Goal: Task Accomplishment & Management: Use online tool/utility

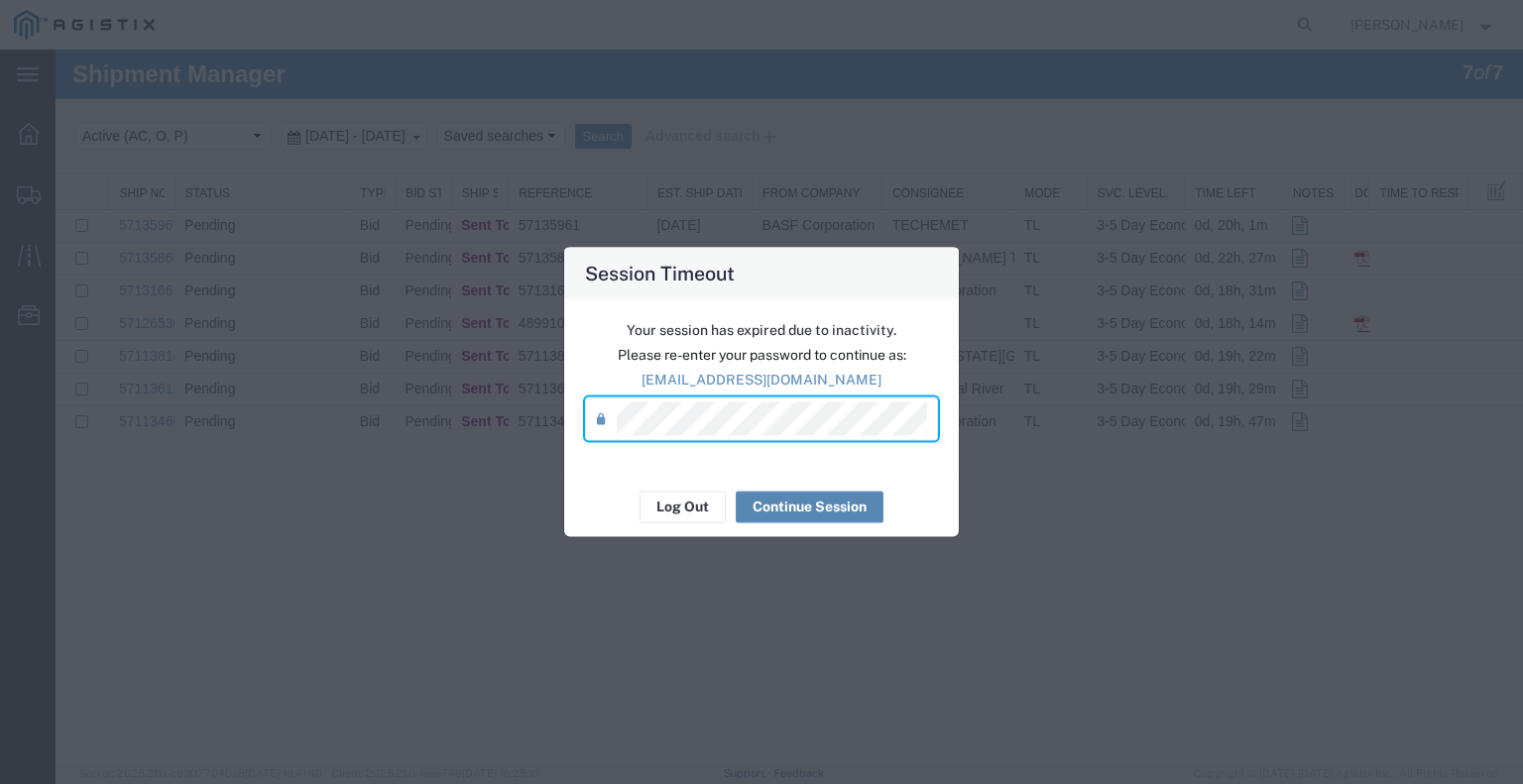
click at [796, 498] on button "Continue Session" at bounding box center [809, 506] width 148 height 32
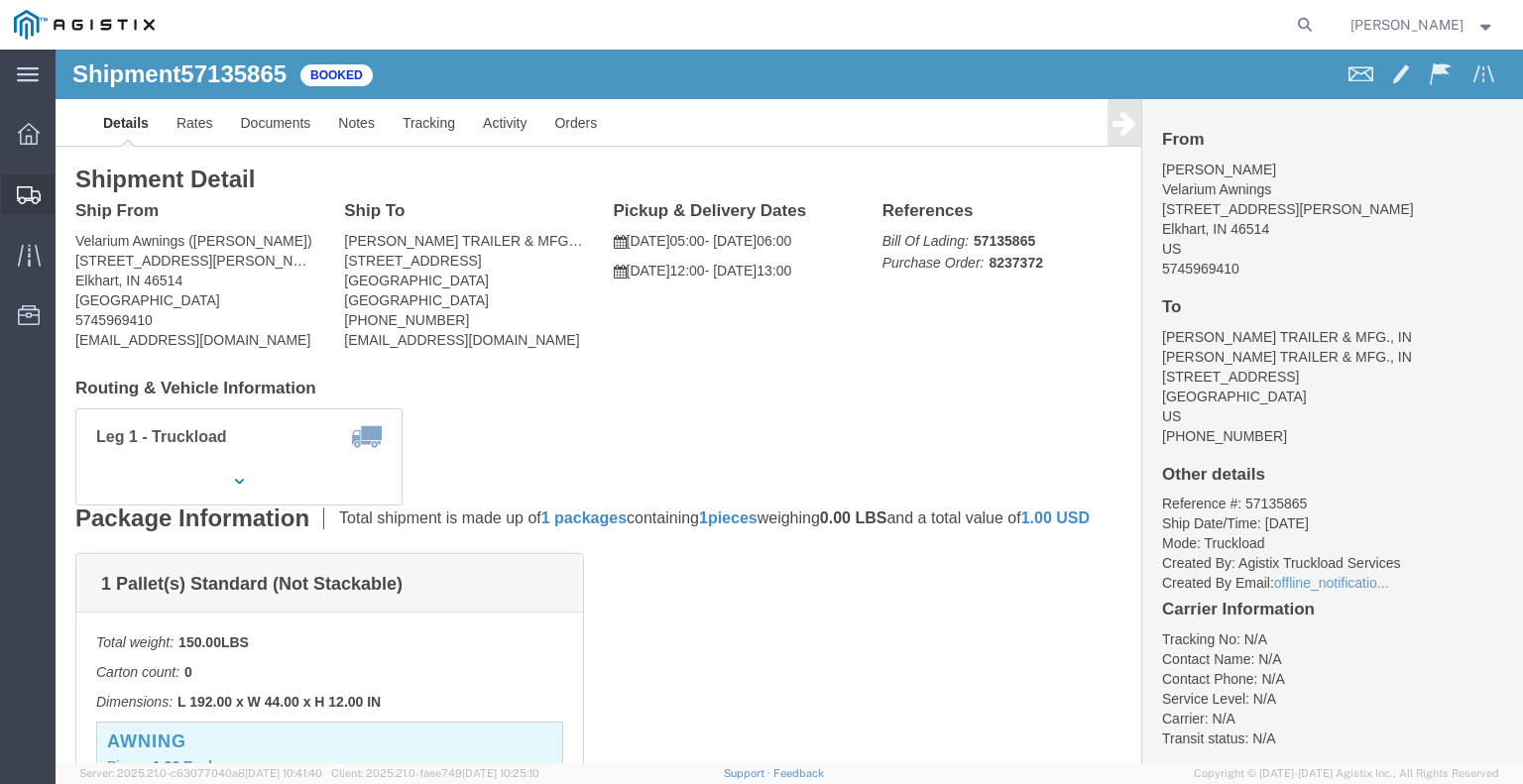
click at [37, 196] on icon at bounding box center [29, 196] width 24 height 18
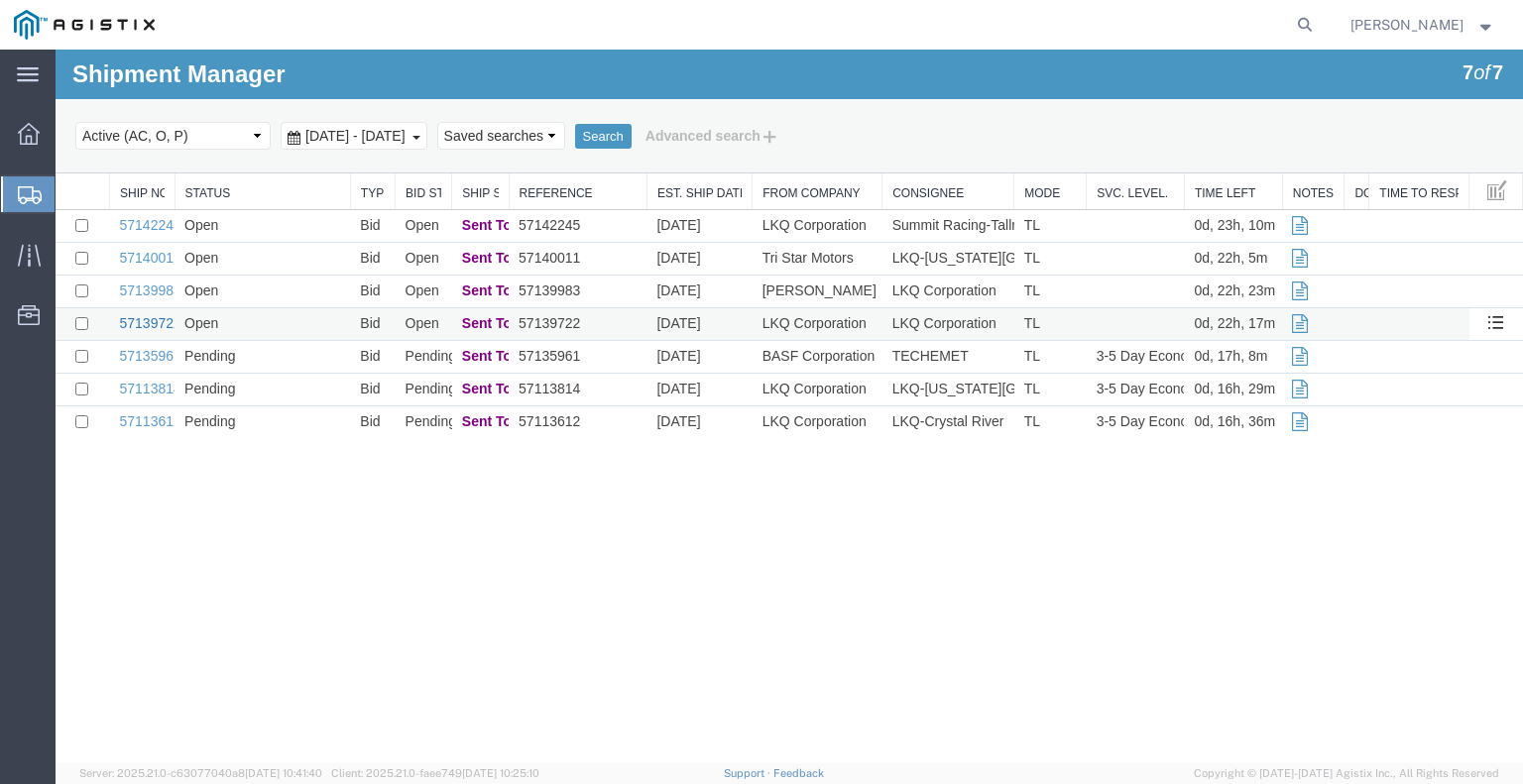
click at [152, 327] on link "57139722" at bounding box center [151, 324] width 62 height 16
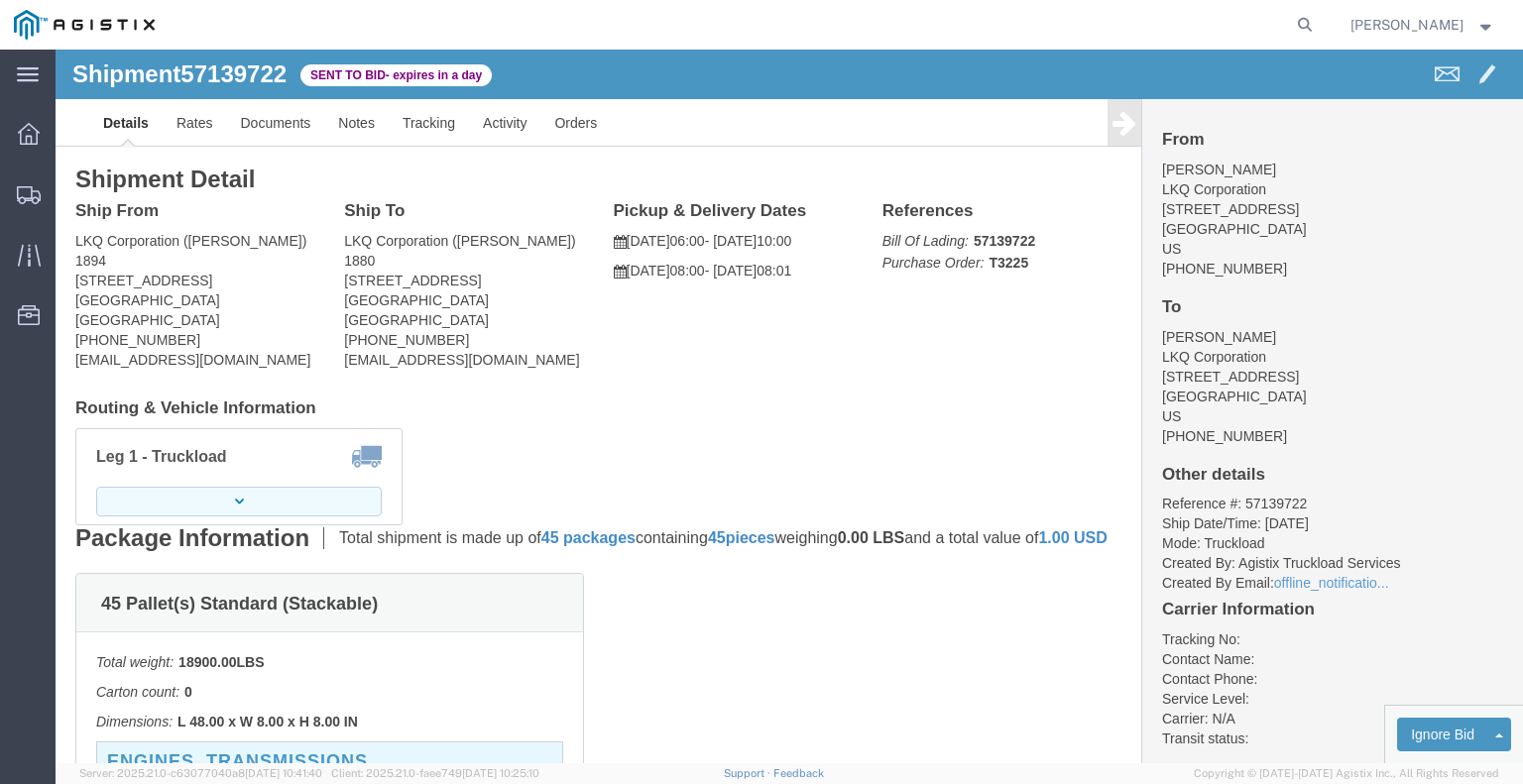
click button "button"
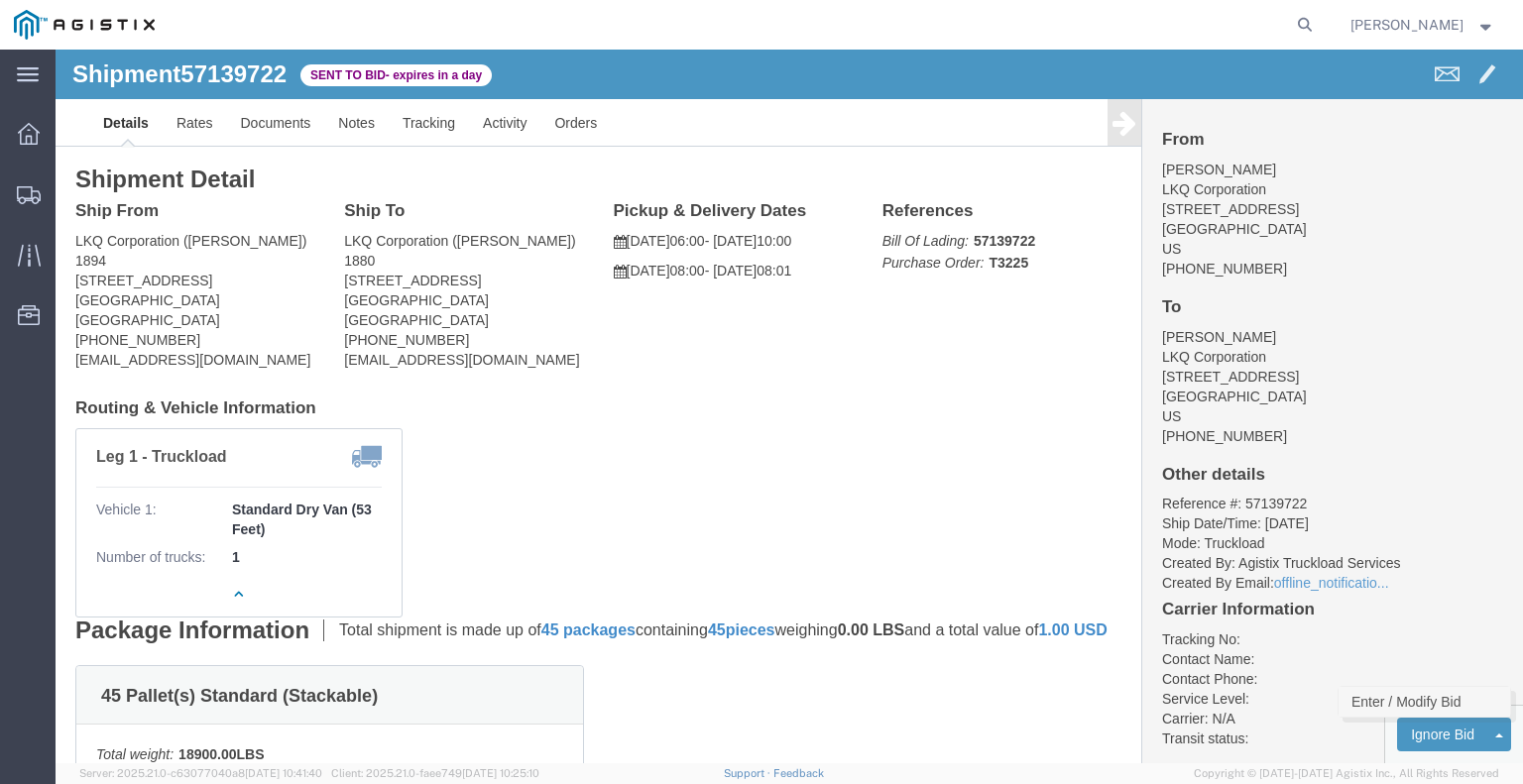
click link "Enter / Modify Bid"
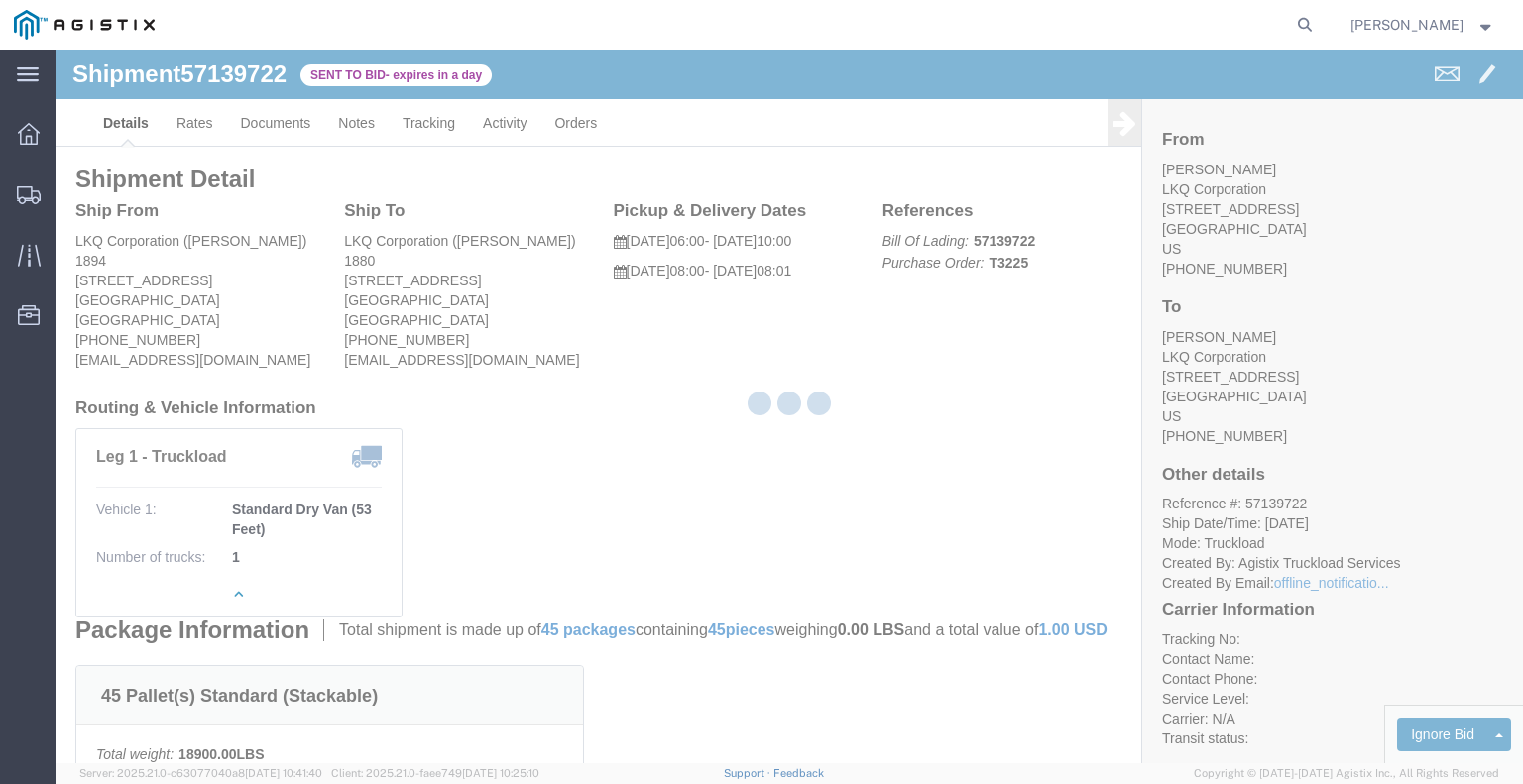
select select "22593"
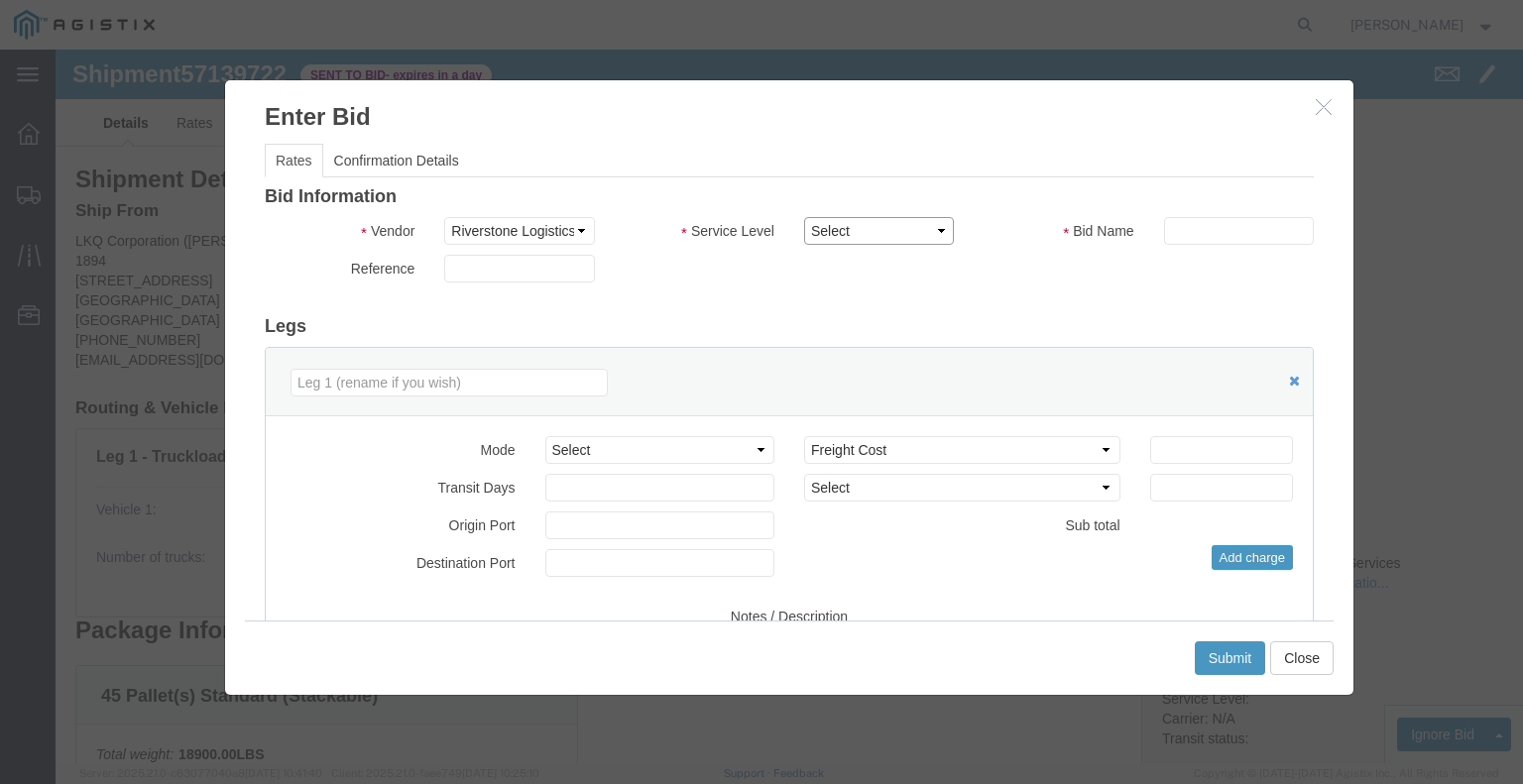
click select "Select Rail TL Standard 3 - 5 Day"
select select "41882"
click select "Select Rail TL Standard 3 - 5 Day"
click input "text"
type input "RLX"
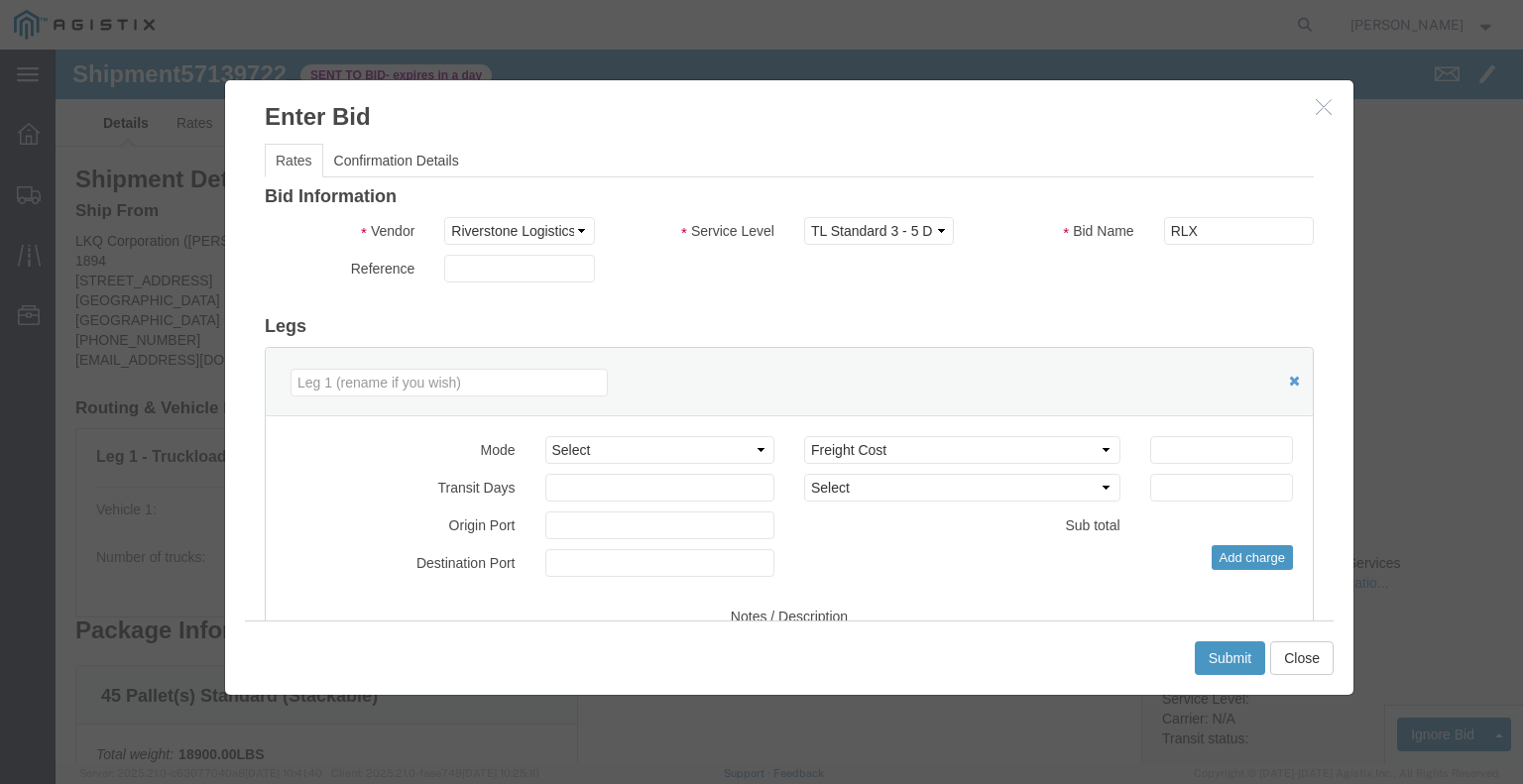
drag, startPoint x: 1005, startPoint y: 231, endPoint x: 877, endPoint y: 253, distance: 129.9
click div "Reference"
click select "Select Air Less than Truckload Multi-Leg Ocean Freight Rail Small Parcel Truckl…"
select select "TL"
click select "Select Air Less than Truckload Multi-Leg Ocean Freight Rail Small Parcel Truckl…"
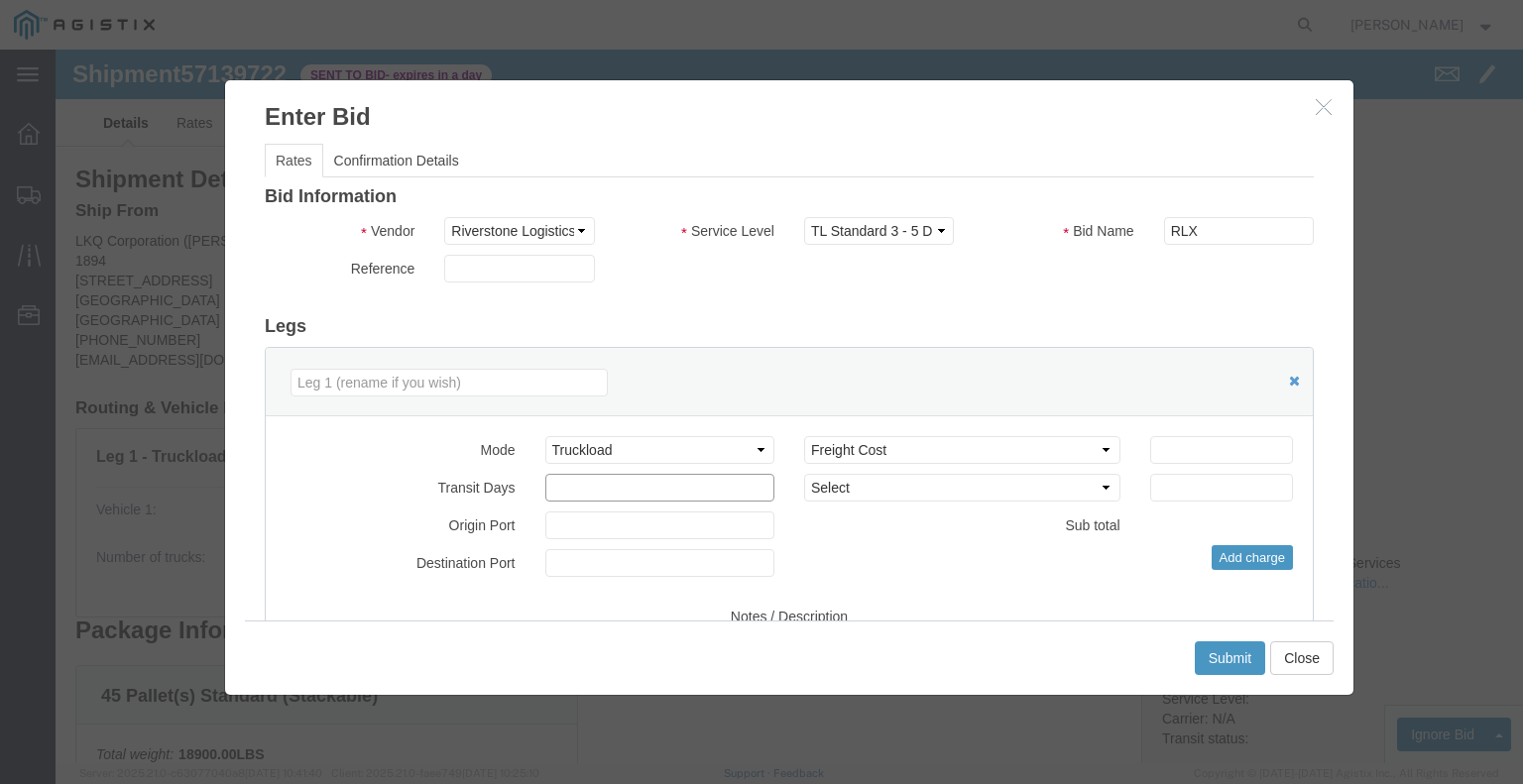
click input "number"
type input "1"
click input "number"
type input "1700"
click button "Submit"
